Goal: Task Accomplishment & Management: Manage account settings

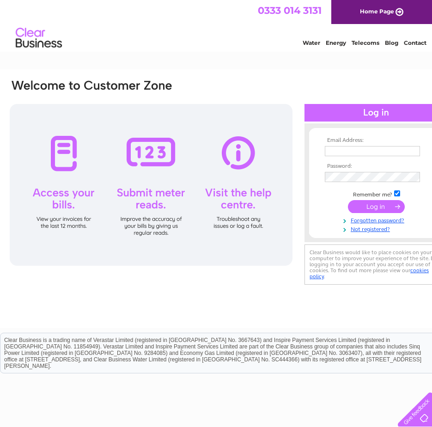
type input "bryan@alandobbieglazing.co.uk"
click at [381, 210] on input "submit" at bounding box center [376, 206] width 57 height 13
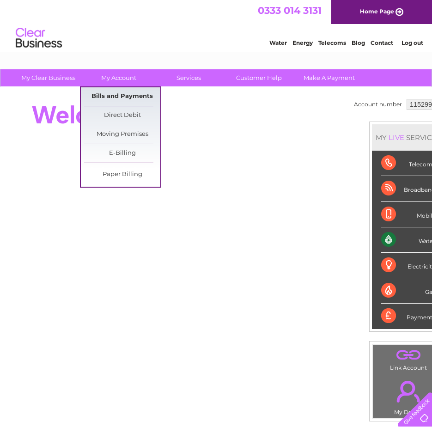
click at [117, 98] on link "Bills and Payments" at bounding box center [122, 96] width 76 height 18
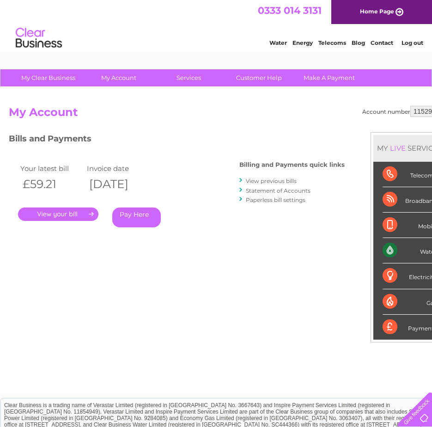
click at [58, 217] on link "." at bounding box center [58, 214] width 80 height 13
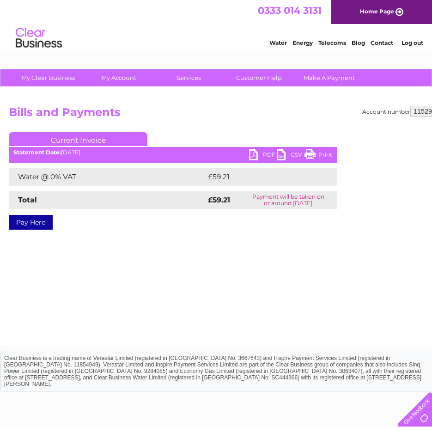
click at [265, 153] on link "PDF" at bounding box center [263, 155] width 28 height 13
